Goal: Transaction & Acquisition: Purchase product/service

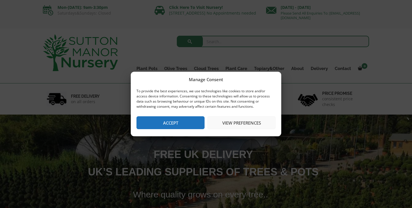
click at [193, 123] on button "Accept" at bounding box center [170, 122] width 68 height 13
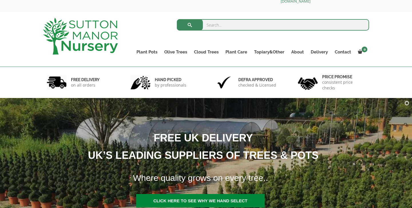
scroll to position [8, 0]
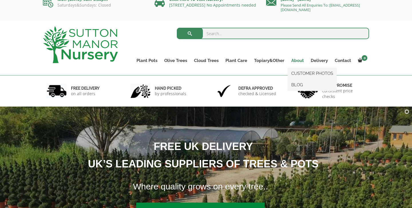
click at [299, 59] on link "About" at bounding box center [297, 61] width 19 height 8
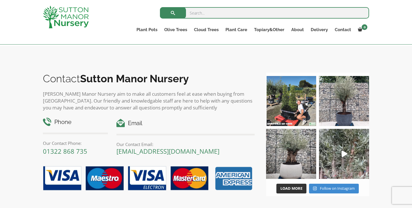
scroll to position [831, 0]
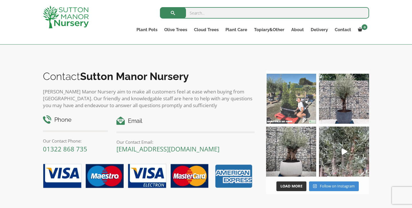
click at [275, 99] on img at bounding box center [291, 99] width 50 height 50
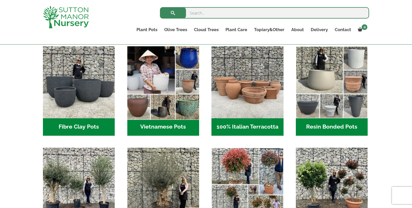
scroll to position [186, 0]
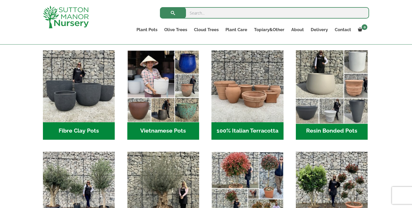
click at [331, 98] on img "Visit product category Resin Bonded Pots" at bounding box center [332, 87] width 76 height 76
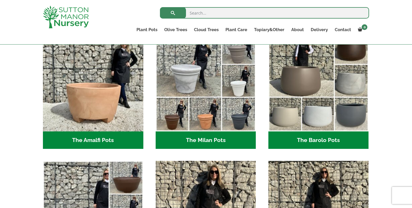
scroll to position [167, 0]
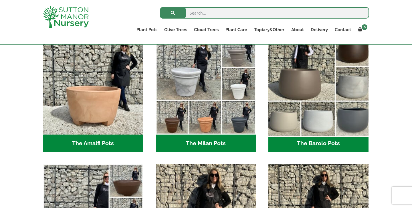
click at [308, 98] on img "Visit product category The Barolo Pots" at bounding box center [318, 84] width 105 height 105
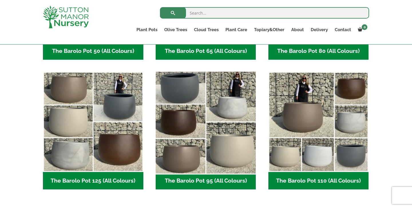
scroll to position [256, 0]
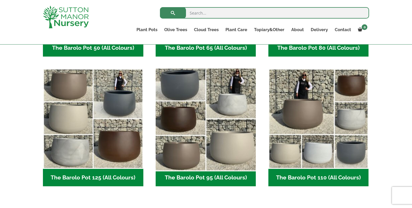
click at [216, 113] on img "Visit product category The Barolo Pot 95 (All Colours)" at bounding box center [205, 118] width 105 height 105
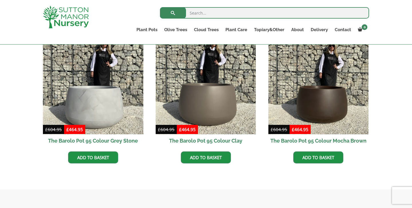
scroll to position [305, 0]
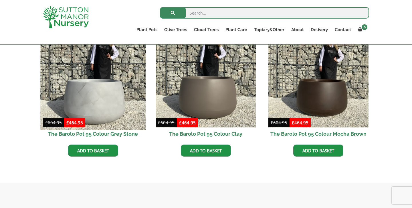
click at [111, 121] on img at bounding box center [92, 77] width 105 height 105
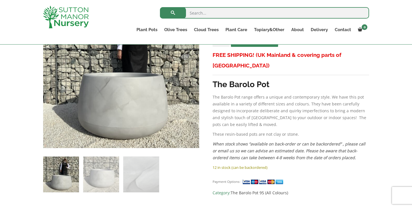
scroll to position [134, 0]
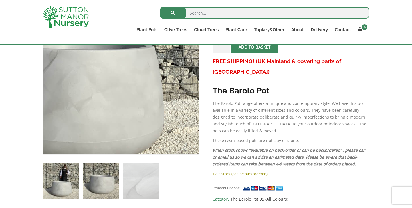
click at [101, 183] on img at bounding box center [101, 181] width 36 height 36
